Goal: Information Seeking & Learning: Find contact information

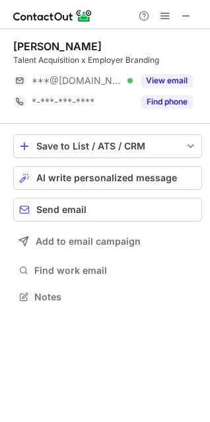
scroll to position [287, 210]
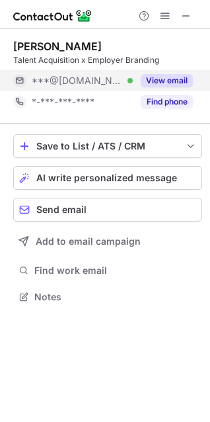
click at [174, 81] on button "View email" at bounding box center [167, 80] width 52 height 13
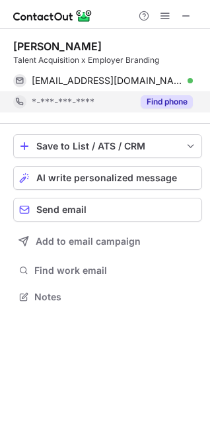
click at [177, 102] on button "Find phone" at bounding box center [167, 101] width 52 height 13
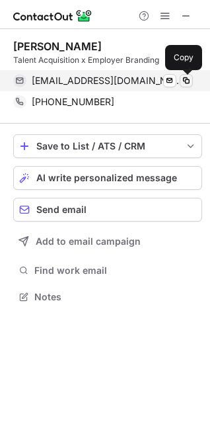
drag, startPoint x: 184, startPoint y: 81, endPoint x: 157, endPoint y: 75, distance: 27.9
click at [184, 81] on span at bounding box center [186, 80] width 11 height 11
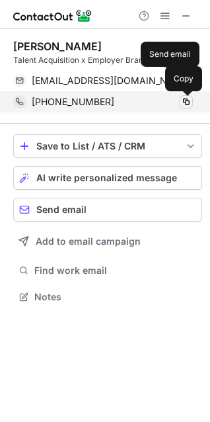
click at [190, 100] on span at bounding box center [186, 101] width 11 height 11
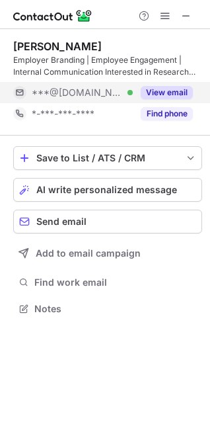
scroll to position [299, 210]
click at [169, 95] on button "View email" at bounding box center [167, 92] width 52 height 13
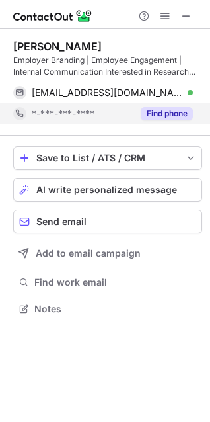
click at [170, 110] on button "Find phone" at bounding box center [167, 113] width 52 height 13
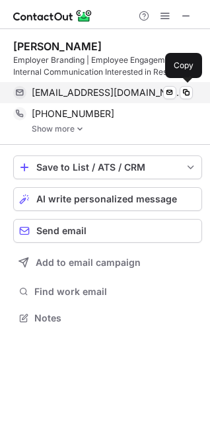
scroll to position [308, 210]
click at [188, 99] on div "trinhhnhuhr@gmail.com Verified Send email Copy" at bounding box center [103, 92] width 180 height 21
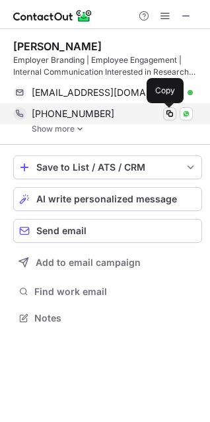
click at [174, 112] on span at bounding box center [170, 113] width 11 height 11
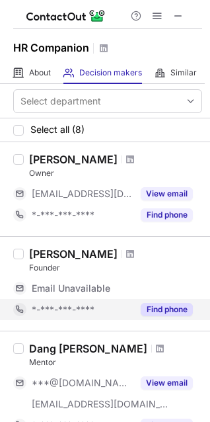
scroll to position [300, 0]
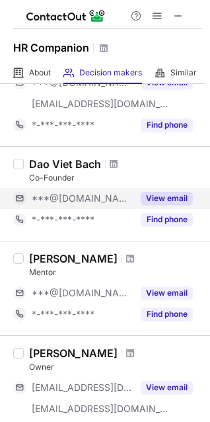
click at [160, 203] on button "View email" at bounding box center [167, 198] width 52 height 13
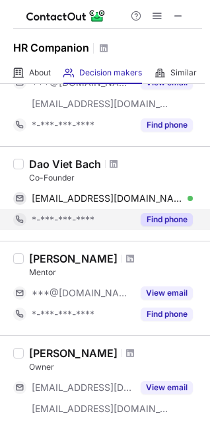
click at [165, 216] on button "Find phone" at bounding box center [167, 219] width 52 height 13
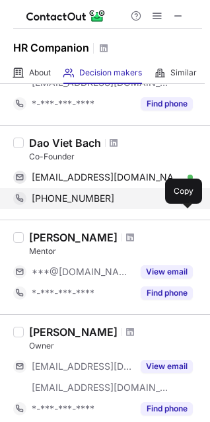
scroll to position [279, 0]
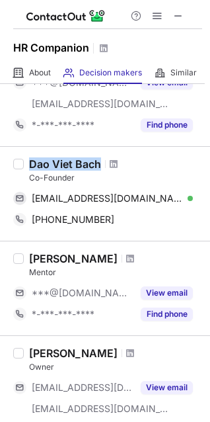
drag, startPoint x: 104, startPoint y: 159, endPoint x: 8, endPoint y: 167, distance: 96.2
click at [30, 166] on div "Dao Viet Bach" at bounding box center [115, 163] width 173 height 13
copy div "Dao Viet Bach"
click at [48, 163] on div "Dao Viet Bach" at bounding box center [65, 163] width 72 height 13
click at [24, 159] on div "Dao Viet Bach Co-Founder bachdaoviet@gmail.com Verified Send email Copy +849691…" at bounding box center [113, 193] width 178 height 73
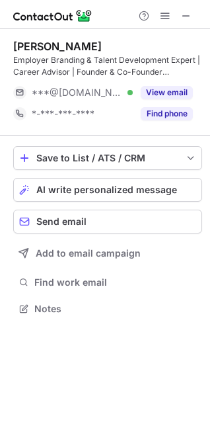
scroll to position [299, 210]
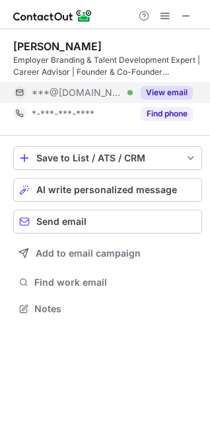
click at [154, 100] on div "Đào ViệBách Employer Branding & Talent Development Expert | Career Advisor | Fo…" at bounding box center [107, 82] width 189 height 85
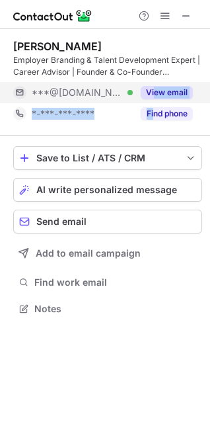
click at [155, 97] on button "View email" at bounding box center [167, 92] width 52 height 13
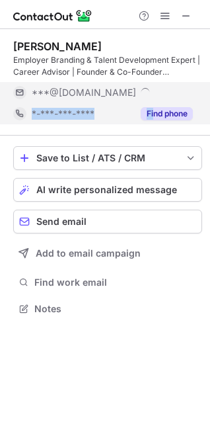
click at [153, 113] on button "Find phone" at bounding box center [167, 113] width 52 height 13
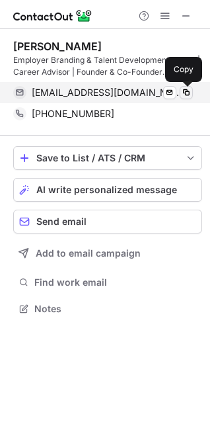
click at [184, 95] on span at bounding box center [186, 92] width 11 height 11
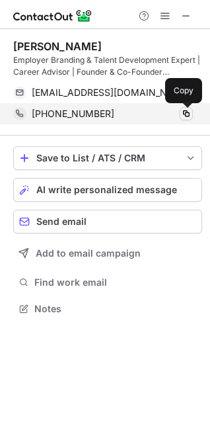
drag, startPoint x: 186, startPoint y: 108, endPoint x: 4, endPoint y: 85, distance: 183.9
click at [186, 108] on span at bounding box center [186, 113] width 11 height 11
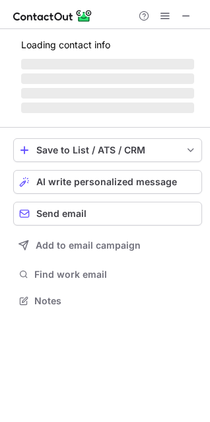
scroll to position [299, 210]
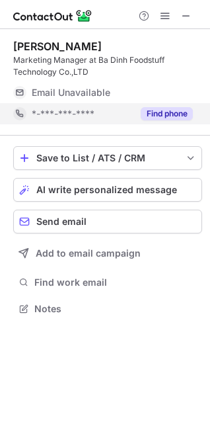
click at [169, 108] on button "Find phone" at bounding box center [167, 113] width 52 height 13
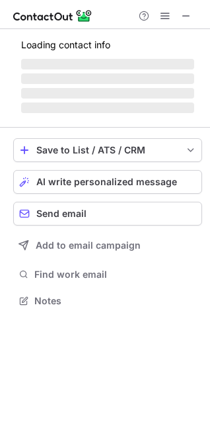
scroll to position [299, 210]
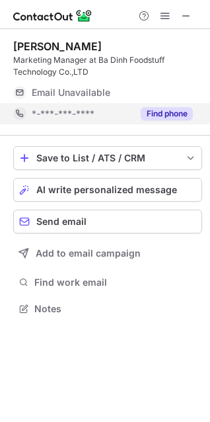
click at [171, 120] on div "Find phone" at bounding box center [163, 113] width 60 height 21
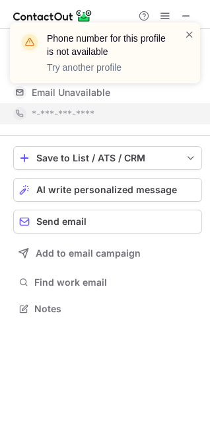
click at [194, 41] on div at bounding box center [189, 53] width 11 height 50
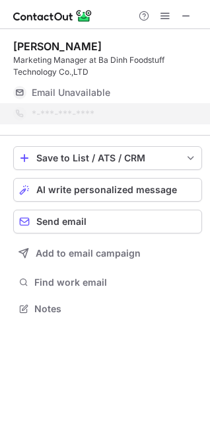
click at [192, 41] on div at bounding box center [189, 53] width 11 height 50
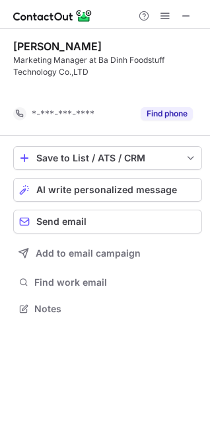
scroll to position [278, 210]
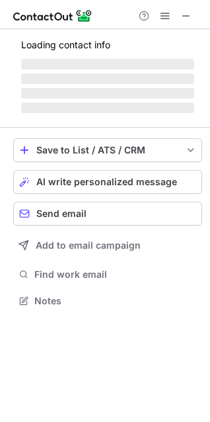
scroll to position [299, 210]
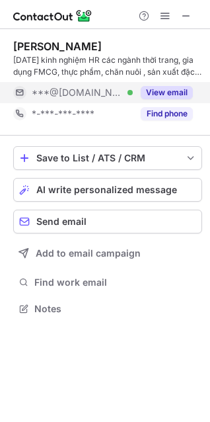
click at [184, 86] on button "View email" at bounding box center [167, 92] width 52 height 13
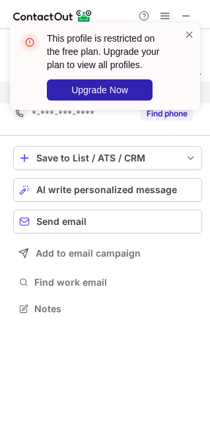
drag, startPoint x: 174, startPoint y: 108, endPoint x: 185, endPoint y: 79, distance: 31.6
click at [174, 108] on div "This profile is restricted on the free plan. Upgrade your plan to view all prof…" at bounding box center [104, 71] width 211 height 124
click at [185, 40] on span at bounding box center [189, 34] width 11 height 13
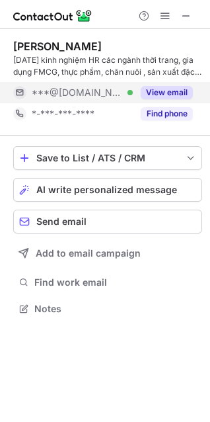
click at [167, 113] on div "This profile is restricted on the free plan. Upgrade your plan to view all prof…" at bounding box center [104, 71] width 211 height 124
click at [167, 113] on button "Find phone" at bounding box center [167, 113] width 52 height 13
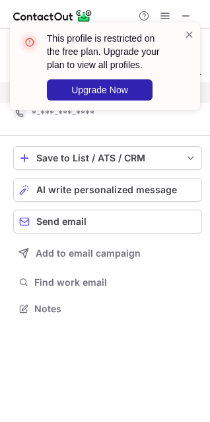
click at [189, 35] on span at bounding box center [189, 34] width 11 height 13
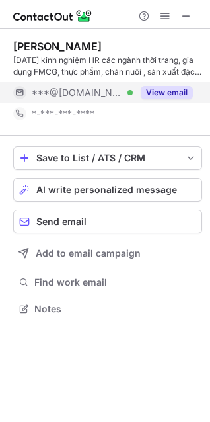
drag, startPoint x: 188, startPoint y: 34, endPoint x: 145, endPoint y: 34, distance: 43.0
click at [183, 33] on div "This profile is restricted on the free plan. Upgrade your plan to view all prof…" at bounding box center [105, 65] width 190 height 87
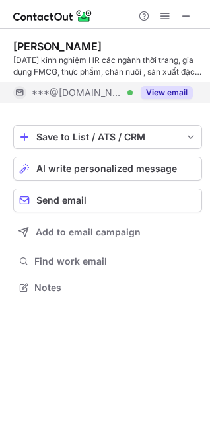
scroll to position [278, 210]
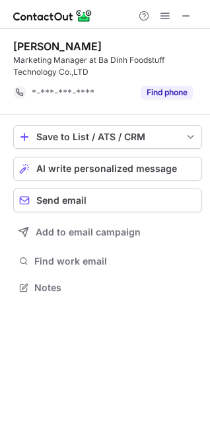
scroll to position [278, 210]
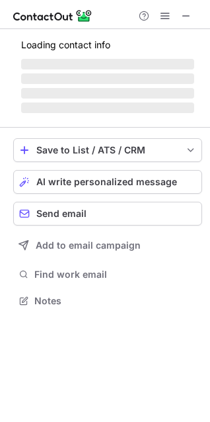
scroll to position [320, 210]
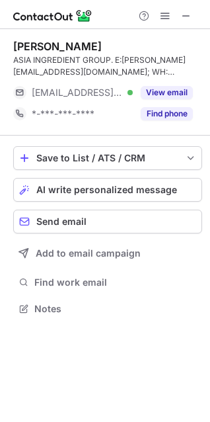
scroll to position [299, 210]
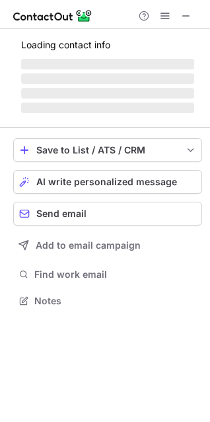
scroll to position [320, 210]
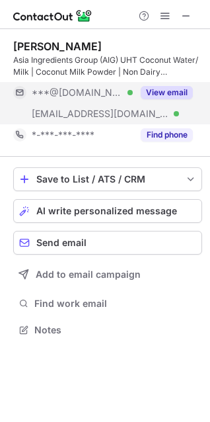
click at [171, 84] on div "View email" at bounding box center [163, 92] width 60 height 21
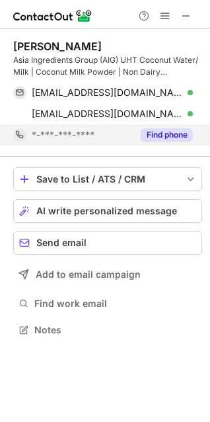
click at [168, 132] on button "Find phone" at bounding box center [167, 134] width 52 height 13
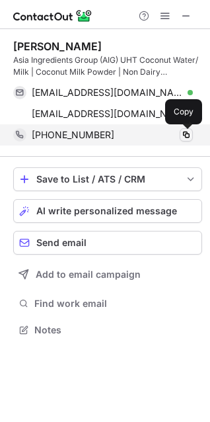
click at [182, 133] on span at bounding box center [186, 135] width 11 height 11
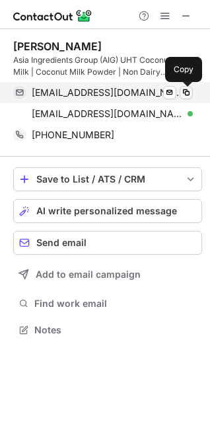
click at [184, 93] on span at bounding box center [186, 92] width 11 height 11
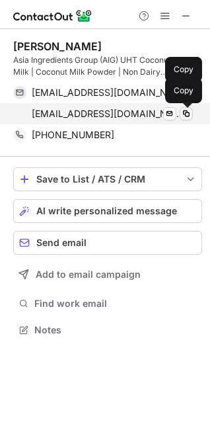
click at [190, 115] on span at bounding box center [186, 113] width 11 height 11
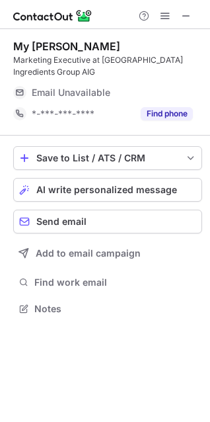
scroll to position [287, 210]
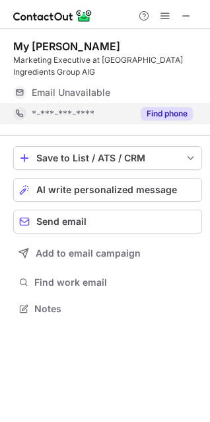
click at [167, 107] on button "Find phone" at bounding box center [167, 113] width 52 height 13
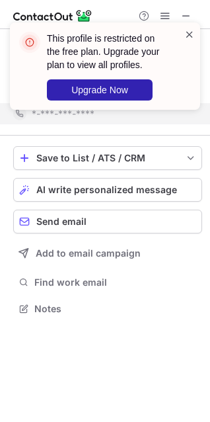
click at [187, 36] on span at bounding box center [189, 34] width 11 height 13
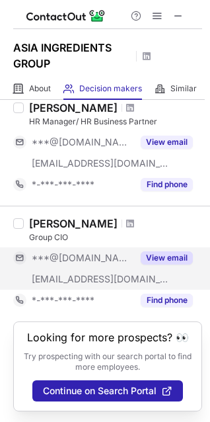
scroll to position [419, 0]
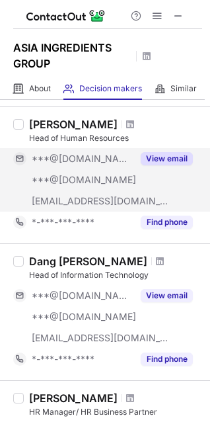
click at [171, 155] on button "View email" at bounding box center [167, 158] width 52 height 13
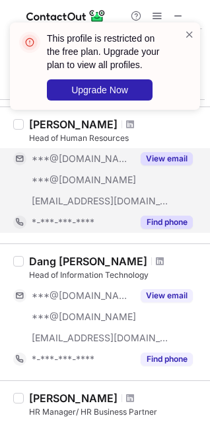
click at [173, 221] on button "Find phone" at bounding box center [167, 221] width 52 height 13
click at [190, 32] on span at bounding box center [189, 34] width 11 height 13
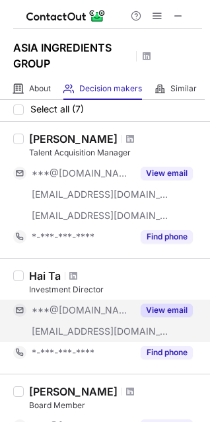
scroll to position [0, 0]
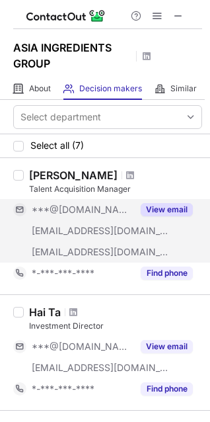
click at [159, 209] on button "View email" at bounding box center [167, 209] width 52 height 13
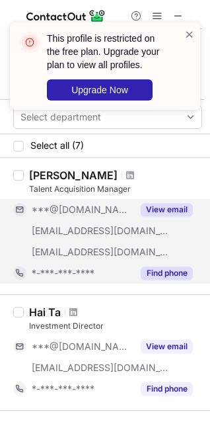
click at [165, 266] on button "Find phone" at bounding box center [167, 272] width 52 height 13
click at [188, 39] on span at bounding box center [189, 34] width 11 height 13
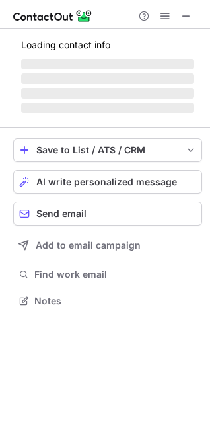
scroll to position [320, 210]
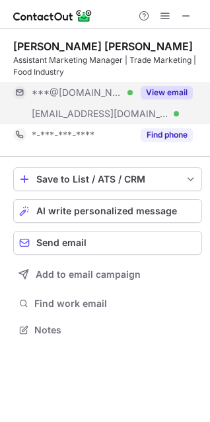
click at [158, 83] on div "View email" at bounding box center [163, 92] width 60 height 21
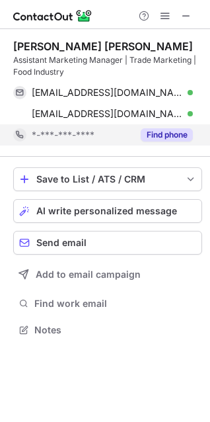
click at [158, 133] on button "Find phone" at bounding box center [167, 134] width 52 height 13
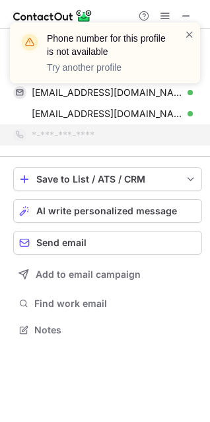
click at [196, 29] on div "Phone number for this profile is not available Try another profile" at bounding box center [105, 52] width 190 height 61
drag, startPoint x: 192, startPoint y: 35, endPoint x: 180, endPoint y: 44, distance: 14.6
click at [191, 36] on span at bounding box center [189, 34] width 11 height 13
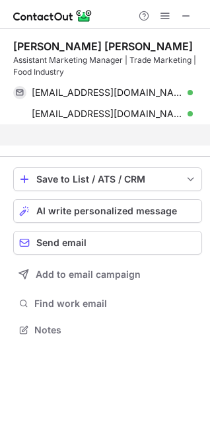
scroll to position [299, 210]
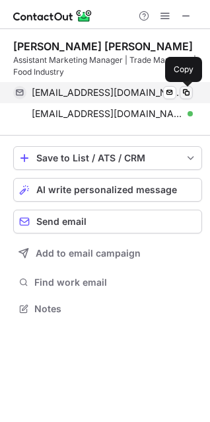
click at [186, 91] on span at bounding box center [186, 92] width 11 height 11
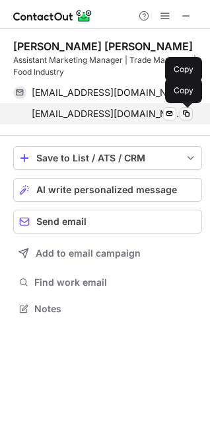
click at [191, 114] on span at bounding box center [186, 113] width 11 height 11
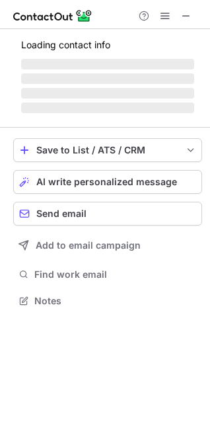
scroll to position [299, 210]
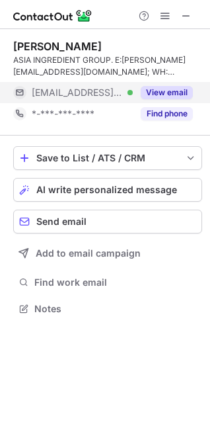
drag, startPoint x: 180, startPoint y: 106, endPoint x: 172, endPoint y: 91, distance: 17.7
click at [178, 107] on button "Find phone" at bounding box center [167, 113] width 52 height 13
click at [169, 85] on div "View email" at bounding box center [163, 92] width 60 height 21
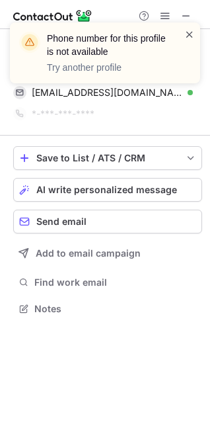
click at [193, 33] on span at bounding box center [189, 34] width 11 height 13
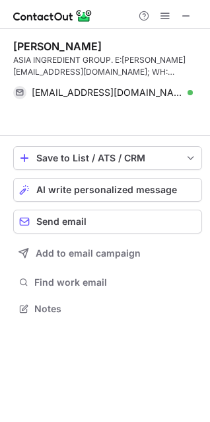
scroll to position [278, 210]
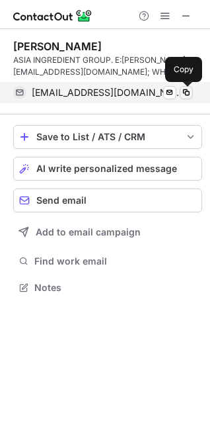
click at [184, 91] on span at bounding box center [186, 92] width 11 height 11
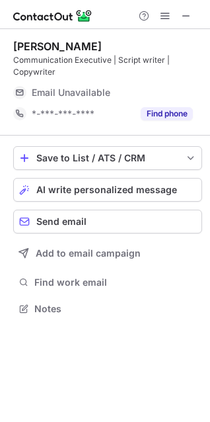
scroll to position [299, 210]
click at [180, 97] on div "Email Unavailable" at bounding box center [112, 92] width 161 height 21
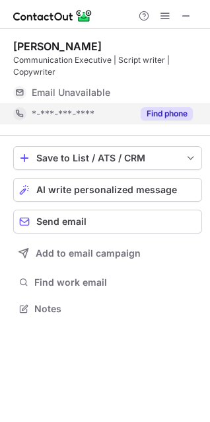
click at [171, 114] on button "Find phone" at bounding box center [167, 113] width 52 height 13
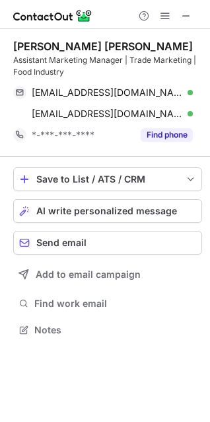
scroll to position [320, 210]
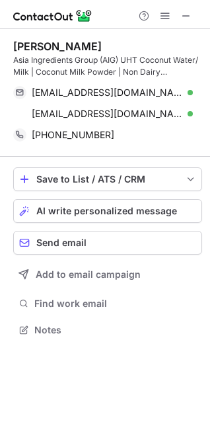
scroll to position [320, 210]
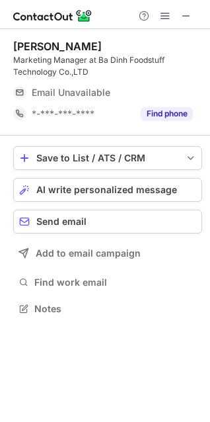
scroll to position [299, 210]
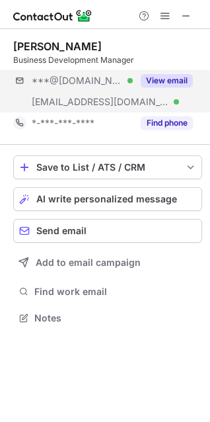
scroll to position [308, 210]
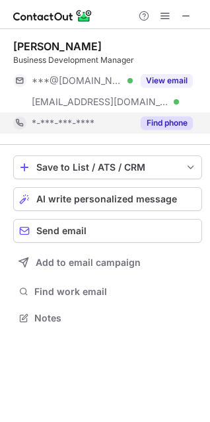
click at [178, 122] on button "Find phone" at bounding box center [167, 122] width 52 height 13
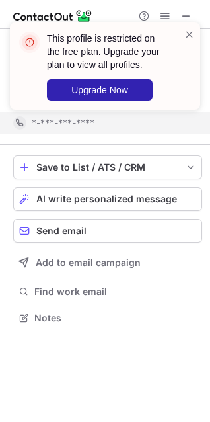
click at [178, 87] on div "This profile is restricted on the free plan. Upgrade your plan to view all prof…" at bounding box center [99, 66] width 169 height 77
click at [184, 33] on span at bounding box center [189, 34] width 11 height 13
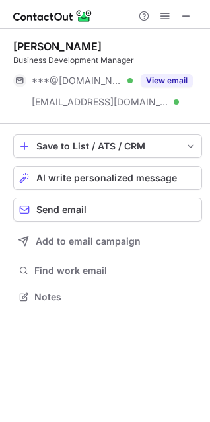
scroll to position [287, 210]
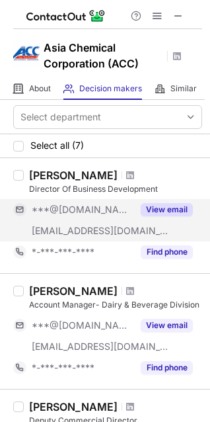
click at [159, 206] on button "View email" at bounding box center [167, 209] width 52 height 13
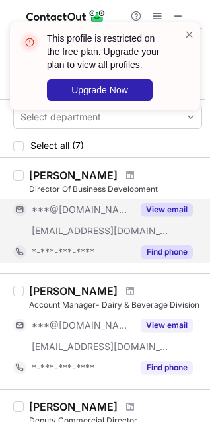
click at [169, 245] on button "Find phone" at bounding box center [167, 251] width 52 height 13
click at [188, 30] on span at bounding box center [189, 34] width 11 height 13
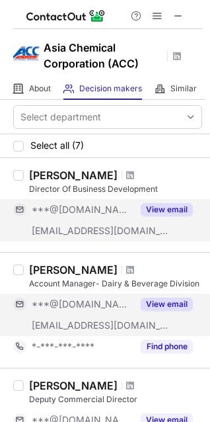
click at [157, 303] on button "View email" at bounding box center [167, 303] width 52 height 13
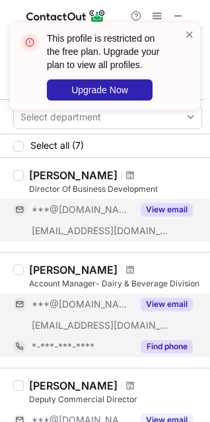
click at [161, 341] on button "Find phone" at bounding box center [167, 346] width 52 height 13
click at [187, 35] on span at bounding box center [189, 34] width 11 height 13
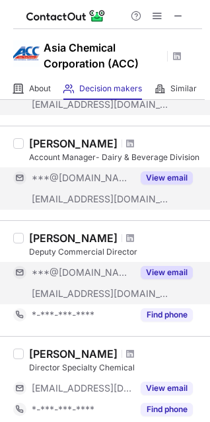
scroll to position [130, 0]
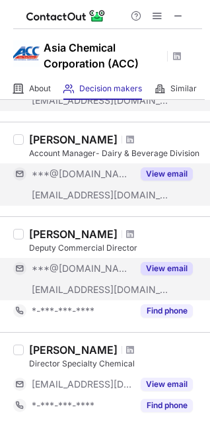
click at [147, 266] on button "View email" at bounding box center [167, 268] width 52 height 13
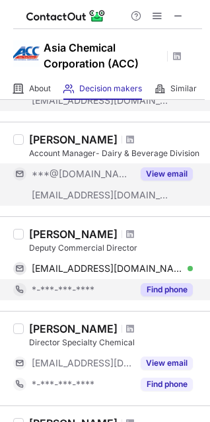
click at [163, 294] on button "Find phone" at bounding box center [167, 289] width 52 height 13
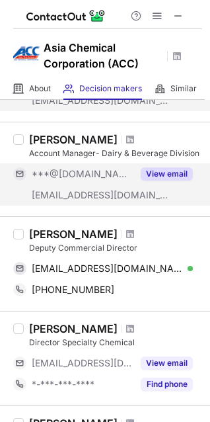
click at [65, 242] on div "Deputy Commercial Director" at bounding box center [115, 248] width 173 height 12
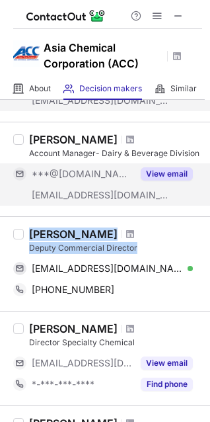
drag, startPoint x: 31, startPoint y: 229, endPoint x: 143, endPoint y: 246, distance: 113.0
click at [143, 246] on div "Thao Ngoc Deputy Commercial Director" at bounding box center [115, 240] width 173 height 26
copy div "Thao Ngoc Deputy Commercial Director"
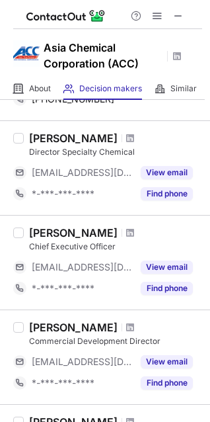
scroll to position [330, 0]
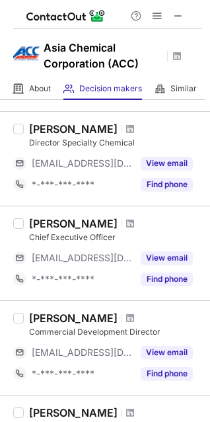
drag, startPoint x: 149, startPoint y: 223, endPoint x: 171, endPoint y: 221, distance: 22.6
click at [171, 221] on div "Phan Hieu" at bounding box center [115, 223] width 173 height 13
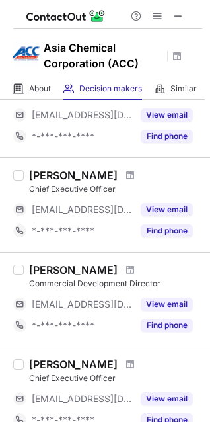
scroll to position [377, 0]
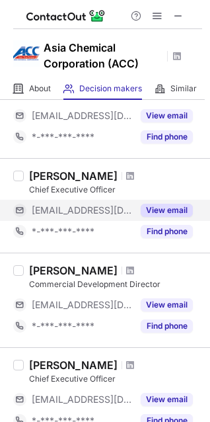
click at [169, 208] on button "View email" at bounding box center [167, 210] width 52 height 13
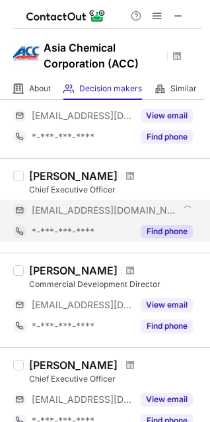
click at [169, 239] on div "Find phone" at bounding box center [163, 231] width 60 height 21
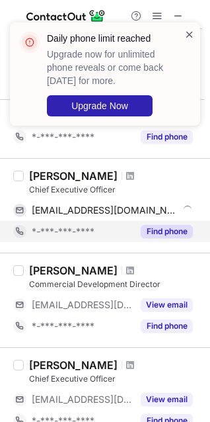
drag, startPoint x: 187, startPoint y: 35, endPoint x: 3, endPoint y: 118, distance: 202.3
click at [187, 36] on span at bounding box center [189, 34] width 11 height 13
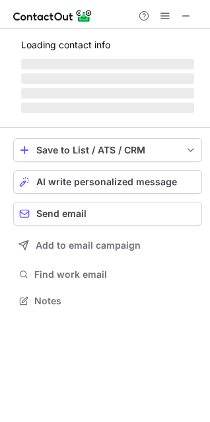
scroll to position [287, 210]
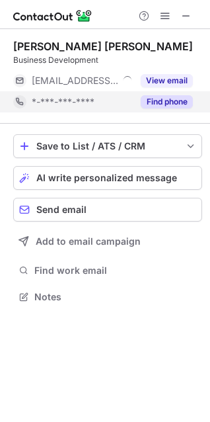
click at [177, 100] on button "Find phone" at bounding box center [167, 101] width 52 height 13
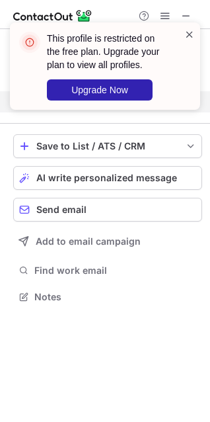
click at [194, 34] on span at bounding box center [189, 34] width 11 height 13
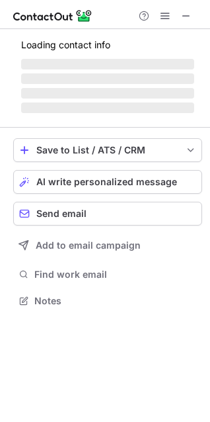
scroll to position [320, 210]
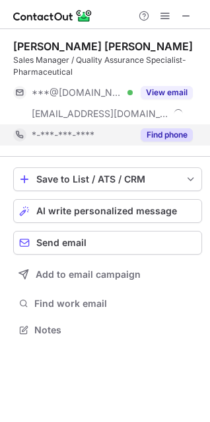
click at [168, 130] on button "Find phone" at bounding box center [167, 134] width 52 height 13
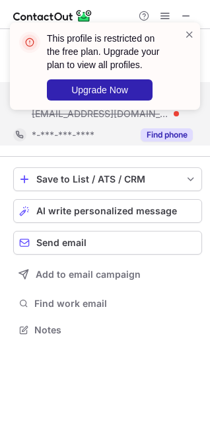
click at [167, 98] on div "This profile is restricted on the free plan. Upgrade your plan to view all prof…" at bounding box center [104, 71] width 211 height 124
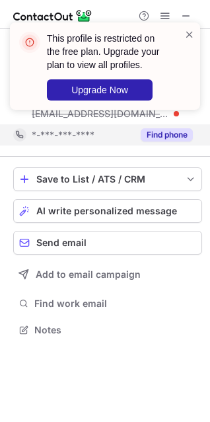
click at [184, 43] on div "This profile is restricted on the free plan. Upgrade your plan to view all prof…" at bounding box center [99, 66] width 169 height 77
click at [188, 38] on span at bounding box center [189, 34] width 11 height 13
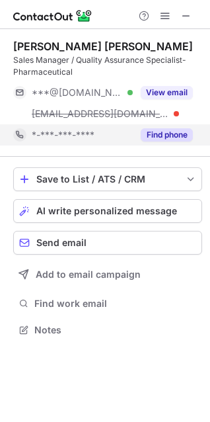
click at [167, 92] on div "This profile is restricted on the free plan. Upgrade your plan to view all prof…" at bounding box center [108, 66] width 122 height 69
click at [167, 92] on button "View email" at bounding box center [167, 92] width 52 height 13
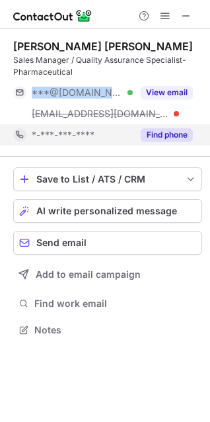
click at [133, 92] on div "***@gmail.com Verified" at bounding box center [82, 93] width 101 height 12
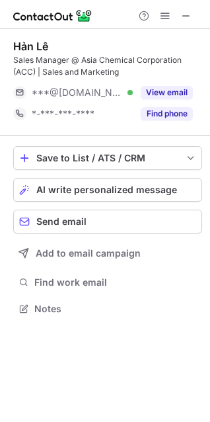
scroll to position [299, 210]
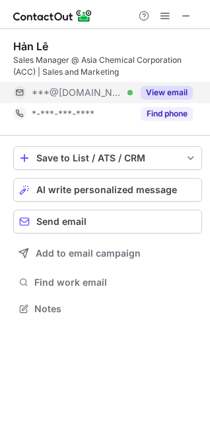
click at [184, 93] on button "View email" at bounding box center [167, 92] width 52 height 13
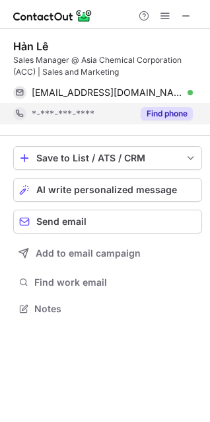
click at [174, 114] on button "Find phone" at bounding box center [167, 113] width 52 height 13
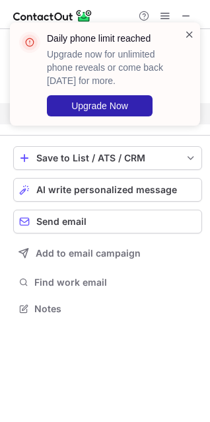
click at [190, 38] on span at bounding box center [189, 34] width 11 height 13
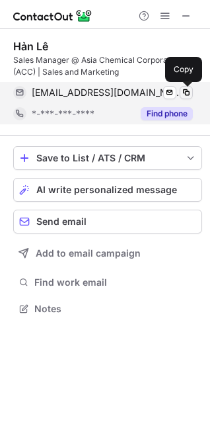
click at [182, 90] on span at bounding box center [186, 92] width 11 height 11
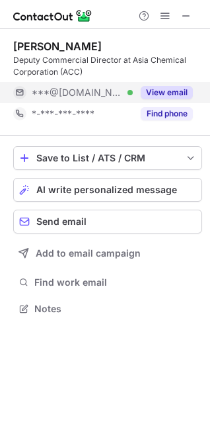
drag, startPoint x: 200, startPoint y: 98, endPoint x: 191, endPoint y: 97, distance: 9.3
click at [199, 98] on div "***@gmail.com Verified View email" at bounding box center [107, 92] width 189 height 21
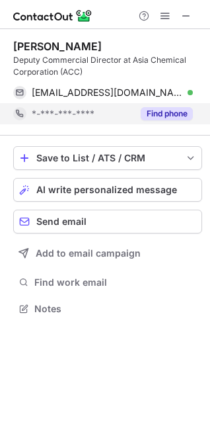
click at [175, 113] on button "Find phone" at bounding box center [167, 113] width 52 height 13
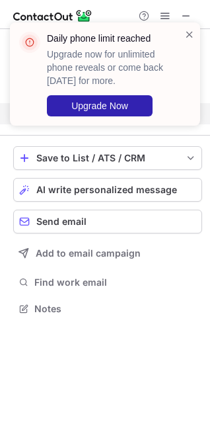
click at [188, 44] on div at bounding box center [189, 74] width 11 height 93
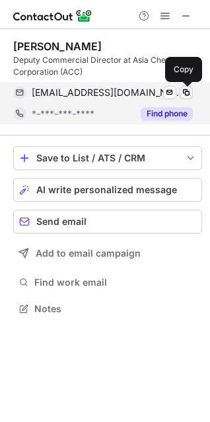
click at [188, 89] on span at bounding box center [186, 92] width 11 height 11
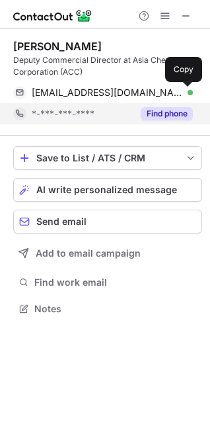
click at [169, 120] on button "Find phone" at bounding box center [167, 113] width 52 height 13
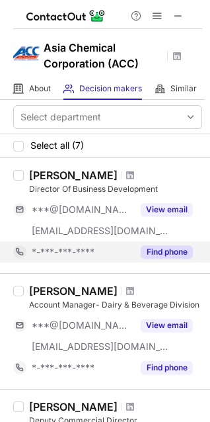
click at [170, 250] on button "Find phone" at bounding box center [167, 251] width 52 height 13
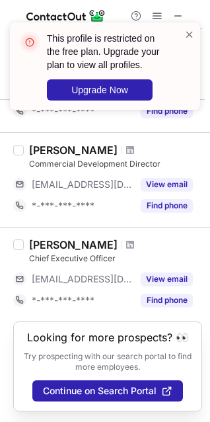
scroll to position [250, 0]
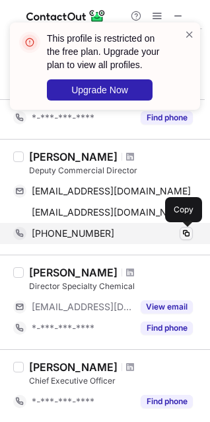
click at [184, 229] on span at bounding box center [186, 233] width 11 height 11
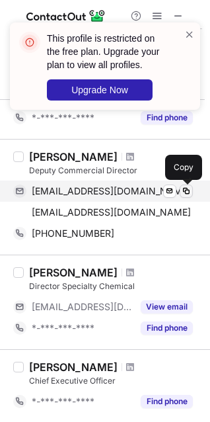
click at [182, 190] on span at bounding box center [186, 191] width 11 height 11
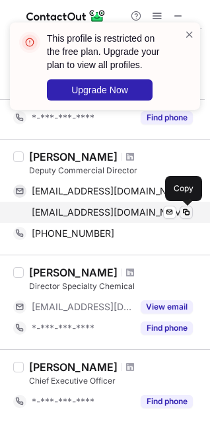
click at [184, 211] on span at bounding box center [186, 212] width 11 height 11
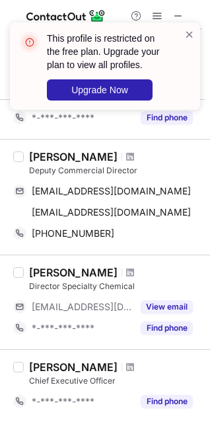
click at [59, 159] on div "Thao Ngoc" at bounding box center [73, 156] width 89 height 13
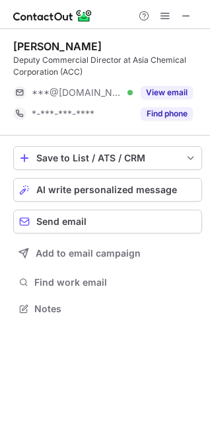
scroll to position [299, 210]
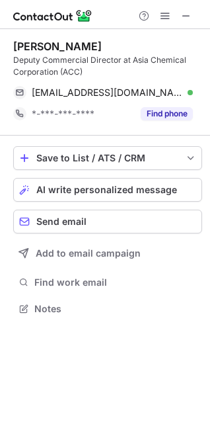
scroll to position [299, 210]
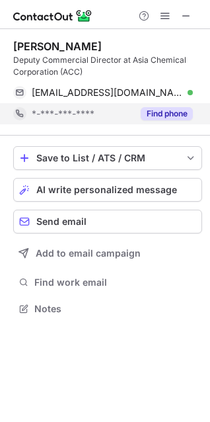
click at [166, 107] on button "Find phone" at bounding box center [167, 113] width 52 height 13
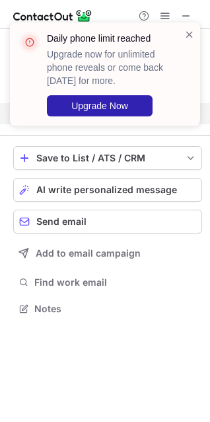
click at [180, 36] on div "Daily phone limit reached Upgrade now for unlimited phone reveals or come back …" at bounding box center [99, 74] width 169 height 93
click at [186, 32] on span at bounding box center [189, 34] width 11 height 13
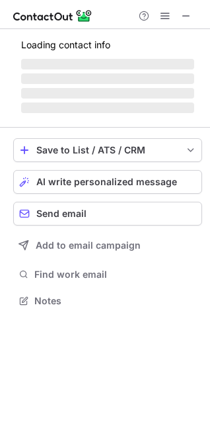
scroll to position [287, 210]
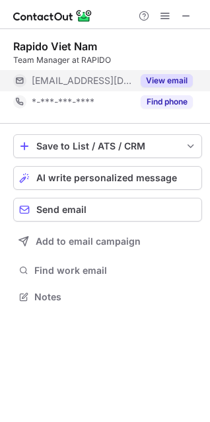
click at [188, 74] on button "View email" at bounding box center [167, 80] width 52 height 13
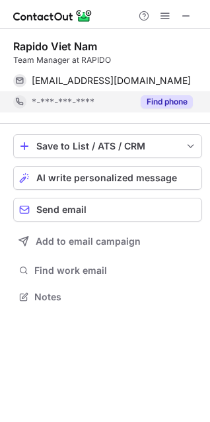
click at [185, 93] on div "Find phone" at bounding box center [163, 101] width 60 height 21
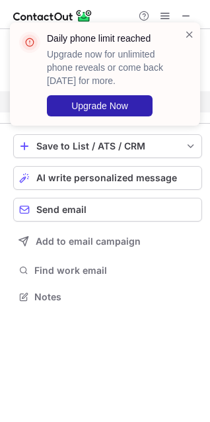
click at [196, 33] on div "Daily phone limit reached Upgrade now for unlimited phone reveals or come back …" at bounding box center [105, 73] width 190 height 103
click at [194, 37] on span at bounding box center [189, 34] width 11 height 13
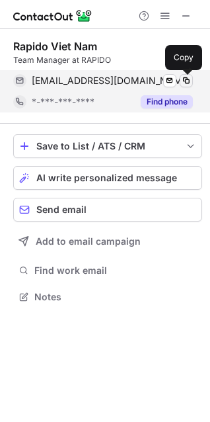
click at [187, 77] on span at bounding box center [186, 80] width 11 height 11
click at [182, 81] on span at bounding box center [186, 80] width 11 height 11
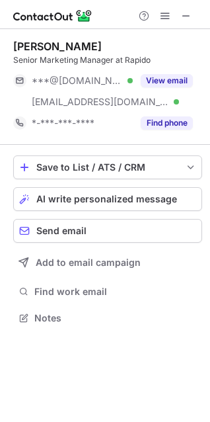
scroll to position [308, 210]
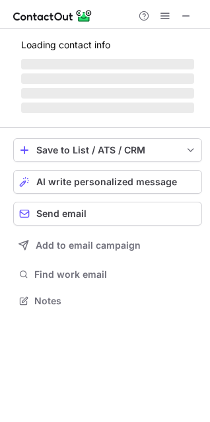
scroll to position [287, 210]
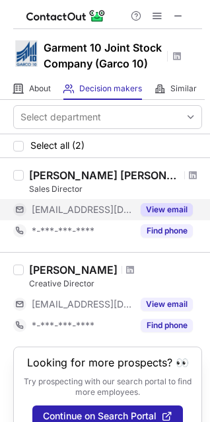
click at [167, 217] on div "View email" at bounding box center [163, 209] width 60 height 21
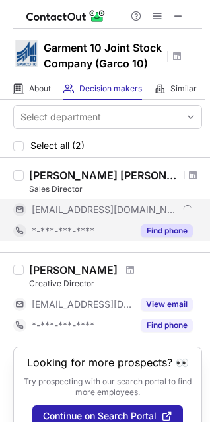
click at [168, 235] on div "[PERSON_NAME] [PERSON_NAME] Sales Director [EMAIL_ADDRESS][DOMAIN_NAME] *-***-*…" at bounding box center [113, 205] width 178 height 73
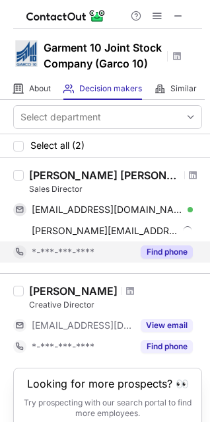
click at [172, 250] on button "Find phone" at bounding box center [167, 251] width 52 height 13
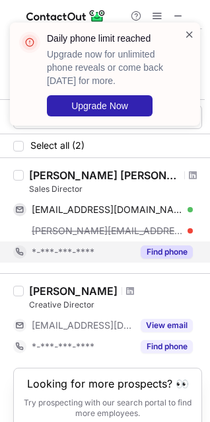
click at [185, 34] on span at bounding box center [189, 34] width 11 height 13
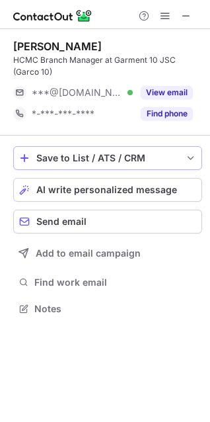
scroll to position [299, 210]
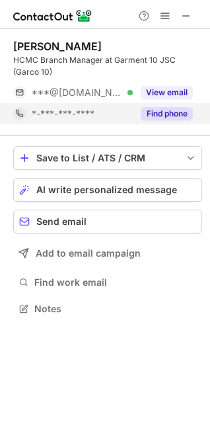
drag, startPoint x: 157, startPoint y: 97, endPoint x: 159, endPoint y: 108, distance: 10.8
click at [158, 105] on div "Ha Trang HCMC Branch Manager at Garment 10 JSC (Garco 10) ***@gmail.com Verifie…" at bounding box center [107, 82] width 189 height 85
click at [159, 108] on button "Find phone" at bounding box center [167, 113] width 52 height 13
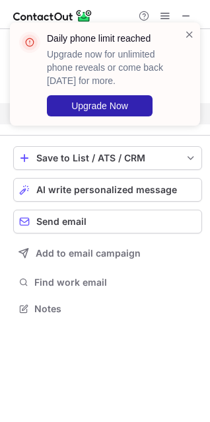
click at [161, 90] on div "Daily phone limit reached Upgrade now for unlimited phone reveals or come back …" at bounding box center [108, 74] width 122 height 85
drag, startPoint x: 178, startPoint y: 46, endPoint x: 185, endPoint y: 32, distance: 15.1
click at [178, 44] on div "Daily phone limit reached Upgrade now for unlimited phone reveals or come back …" at bounding box center [113, 74] width 133 height 85
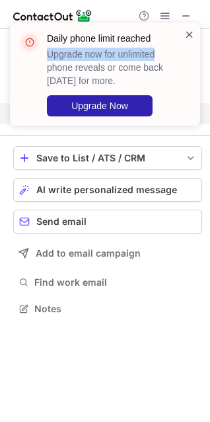
click at [185, 32] on span at bounding box center [189, 34] width 11 height 13
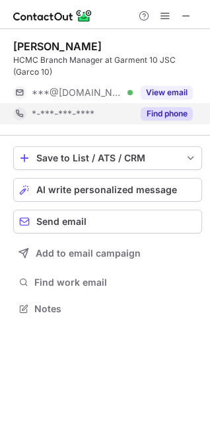
click at [180, 93] on div "Daily phone limit reached Upgrade now for unlimited phone reveals or come back …" at bounding box center [113, 74] width 133 height 85
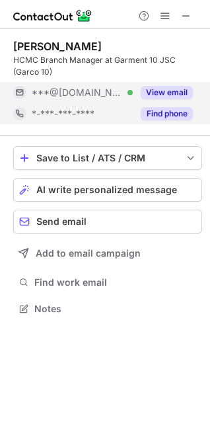
click at [179, 95] on button "View email" at bounding box center [167, 92] width 52 height 13
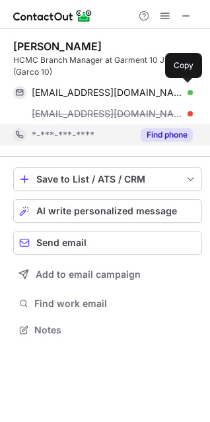
scroll to position [320, 210]
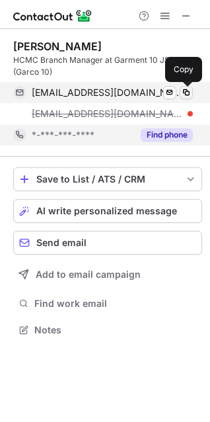
click at [180, 89] on button at bounding box center [186, 92] width 13 height 13
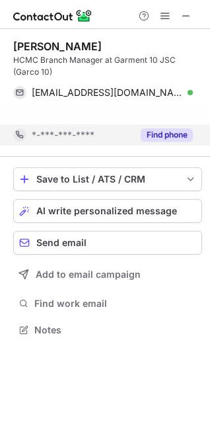
scroll to position [299, 210]
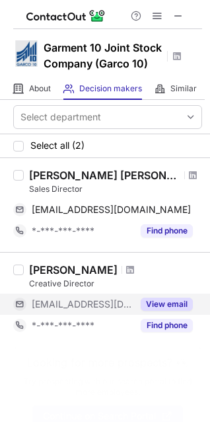
click at [163, 301] on button "View email" at bounding box center [167, 303] width 52 height 13
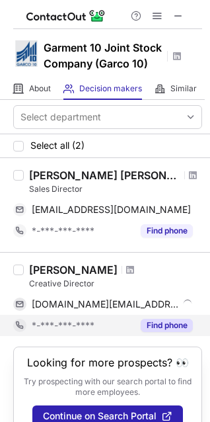
click at [163, 323] on button "Find phone" at bounding box center [167, 325] width 52 height 13
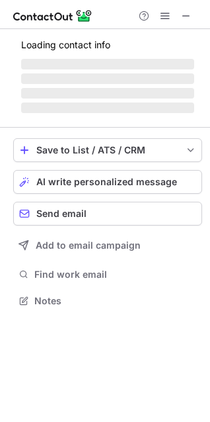
scroll to position [290, 210]
click at [177, 19] on div "Daily phone limit reached Upgrade now for unlimited phone reveals or come back …" at bounding box center [104, 22] width 211 height 26
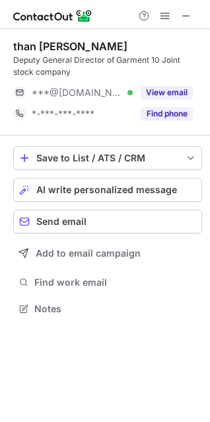
scroll to position [299, 210]
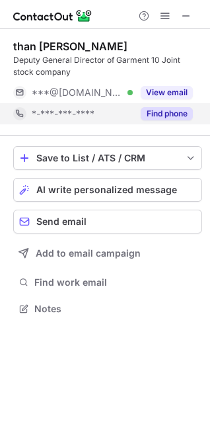
click at [150, 116] on button "Find phone" at bounding box center [167, 113] width 52 height 13
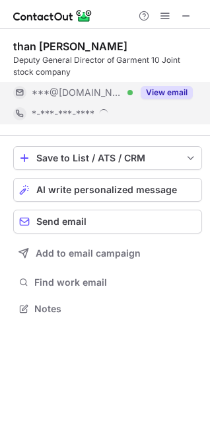
click at [157, 93] on div "than duc viet Deputy General Director of Garment 10 Joint stock company ***@gma…" at bounding box center [105, 211] width 210 height 422
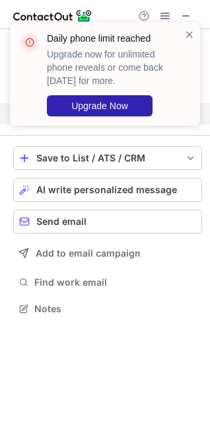
click at [183, 38] on div "Daily phone limit reached Upgrade now for unlimited phone reveals or come back …" at bounding box center [99, 74] width 169 height 93
click at [188, 36] on span at bounding box center [189, 34] width 11 height 13
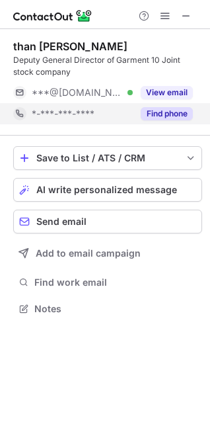
click at [177, 90] on div "Daily phone limit reached Upgrade now for unlimited phone reveals or come back …" at bounding box center [113, 74] width 133 height 85
click at [177, 90] on button "View email" at bounding box center [167, 92] width 52 height 13
click at [177, 90] on div "***@gmail.com" at bounding box center [112, 93] width 161 height 12
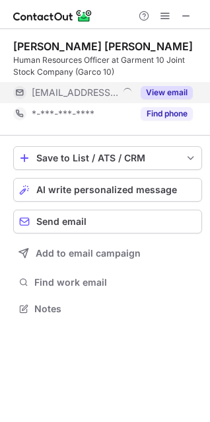
click at [141, 86] on div "View email" at bounding box center [163, 92] width 60 height 21
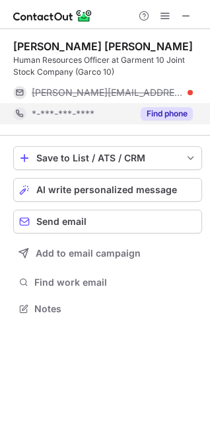
click at [153, 107] on button "Find phone" at bounding box center [167, 113] width 52 height 13
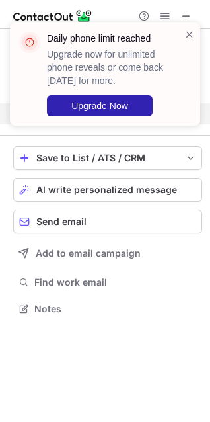
click at [107, 56] on div "Daily phone limit reached Upgrade now for unlimited phone reveals or come back …" at bounding box center [99, 74] width 169 height 93
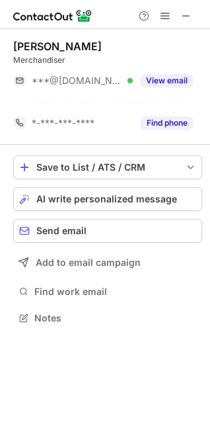
scroll to position [287, 210]
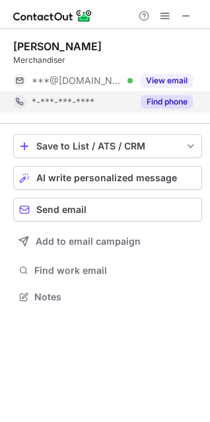
click at [176, 111] on div "KIM DUNG Merchandiser ***@gmail.com Verified View email *-***-***-**** Find pho…" at bounding box center [107, 76] width 189 height 95
click at [175, 105] on button "Find phone" at bounding box center [167, 101] width 52 height 13
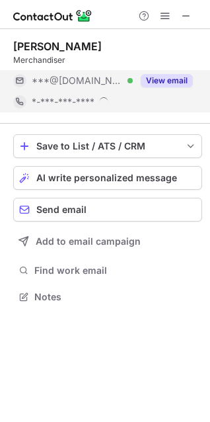
click at [166, 80] on button "View email" at bounding box center [167, 80] width 52 height 13
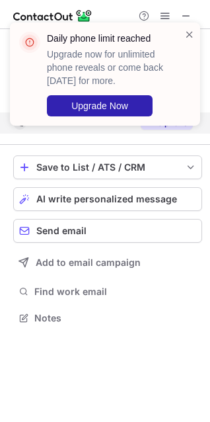
scroll to position [308, 210]
click at [184, 40] on div "Daily phone limit reached Upgrade now for unlimited phone reveals or come back …" at bounding box center [99, 74] width 169 height 93
click at [186, 35] on span at bounding box center [189, 34] width 11 height 13
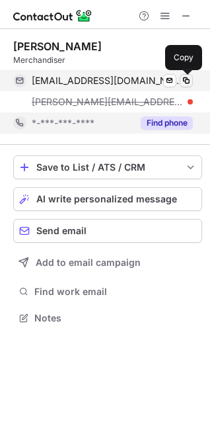
click at [188, 81] on span at bounding box center [186, 80] width 11 height 11
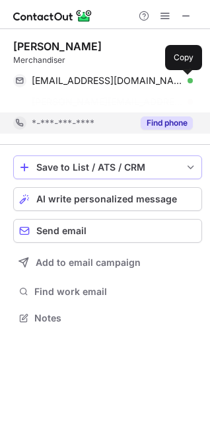
scroll to position [287, 210]
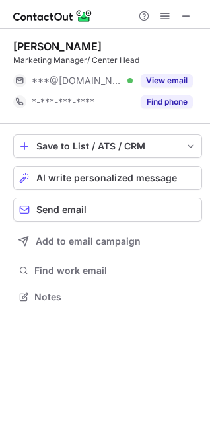
scroll to position [287, 210]
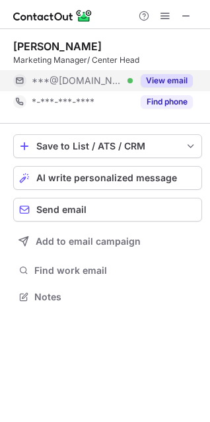
click at [168, 71] on div "View email" at bounding box center [163, 80] width 60 height 21
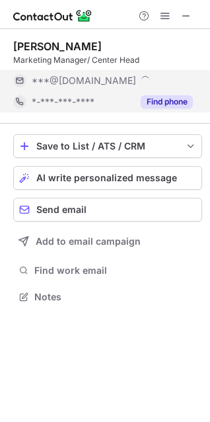
click at [163, 98] on button "Find phone" at bounding box center [167, 101] width 52 height 13
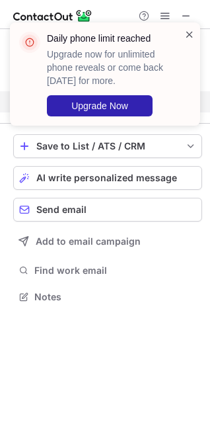
click at [188, 39] on span at bounding box center [189, 34] width 11 height 13
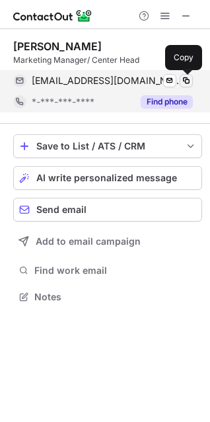
click at [184, 77] on span at bounding box center [186, 80] width 11 height 11
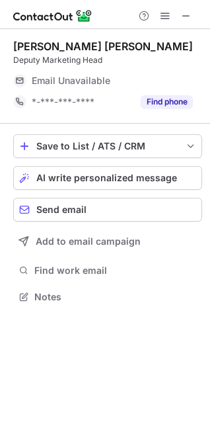
scroll to position [287, 210]
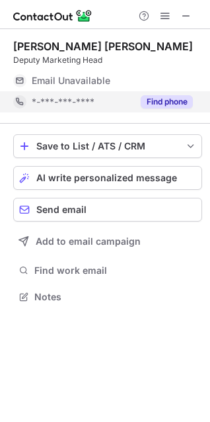
click at [186, 102] on button "Find phone" at bounding box center [167, 101] width 52 height 13
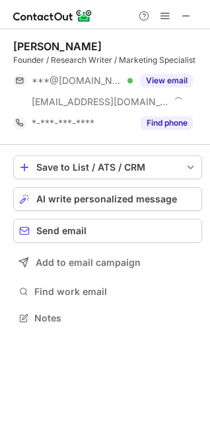
scroll to position [308, 210]
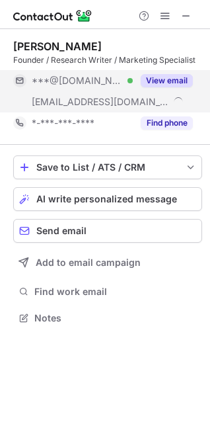
click at [151, 79] on button "View email" at bounding box center [167, 80] width 52 height 13
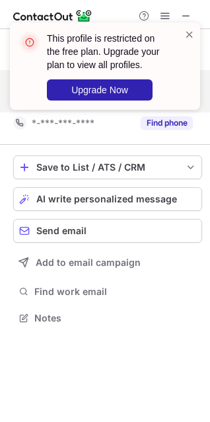
click at [161, 119] on div "This profile is restricted on the free plan. Upgrade your plan to view all prof…" at bounding box center [104, 71] width 211 height 124
click at [188, 34] on span at bounding box center [189, 34] width 11 height 13
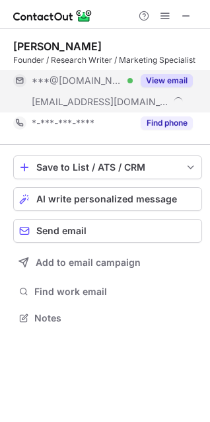
click at [167, 122] on div "This profile is restricted on the free plan. Upgrade your plan to view all prof…" at bounding box center [105, 211] width 210 height 422
click at [167, 122] on button "Find phone" at bounding box center [167, 122] width 52 height 13
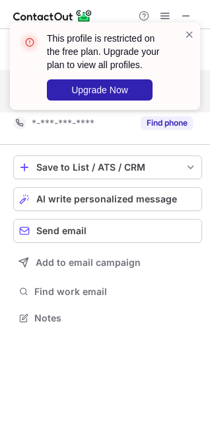
click at [178, 32] on div "This profile is restricted on the free plan. Upgrade your plan to view all prof…" at bounding box center [113, 66] width 133 height 69
click at [186, 30] on span at bounding box center [189, 34] width 11 height 13
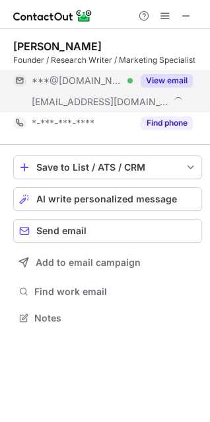
click at [188, 12] on div "This profile is restricted on the free plan. Upgrade your plan to view all prof…" at bounding box center [104, 71] width 211 height 124
click at [188, 15] on div "This profile is restricted on the free plan. Upgrade your plan to view all prof…" at bounding box center [104, 71] width 211 height 124
click at [188, 16] on span at bounding box center [186, 16] width 11 height 11
